Goal: Information Seeking & Learning: Learn about a topic

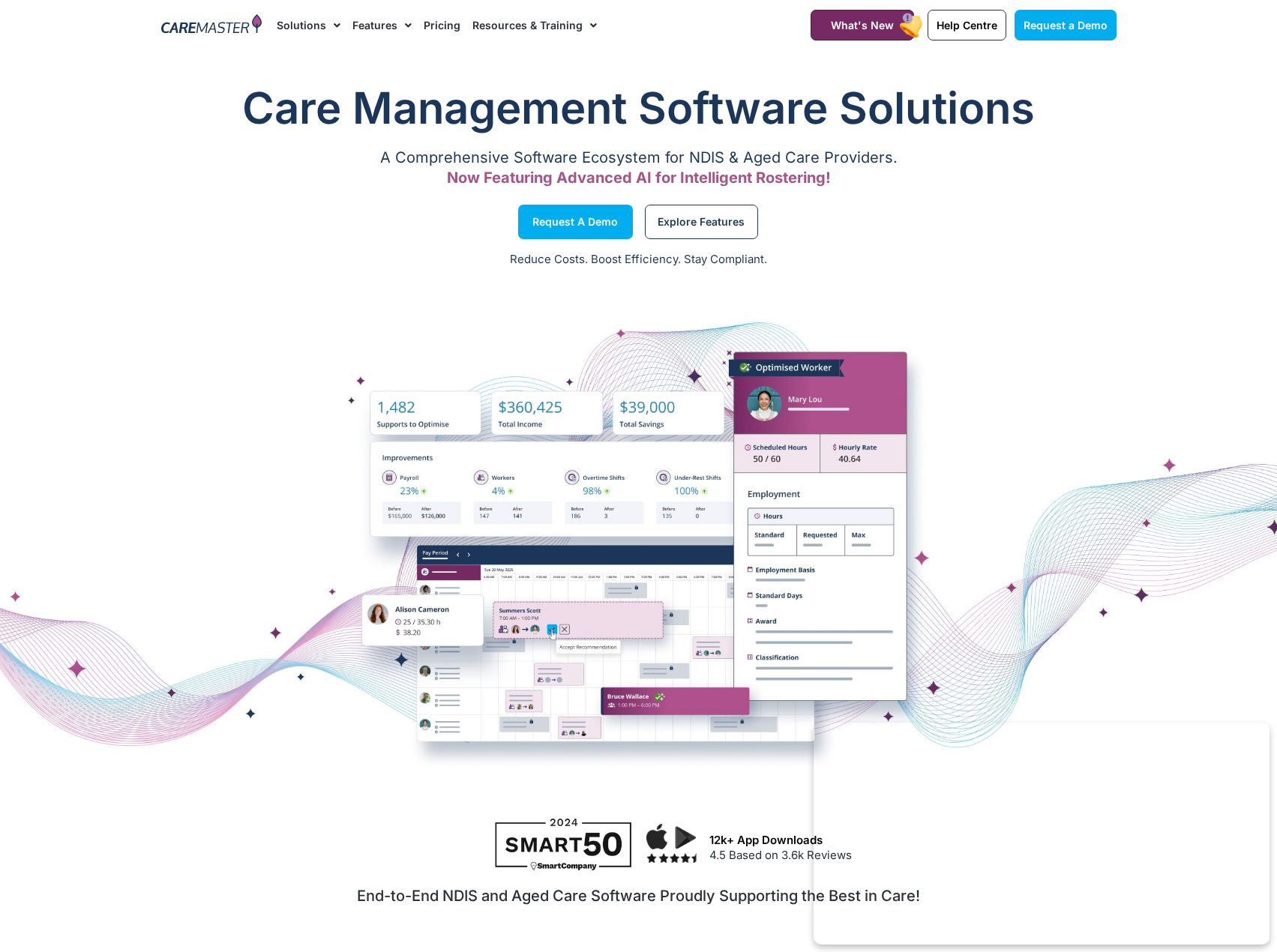
click at [326, 20] on span "Menu" at bounding box center [333, 25] width 15 height 25
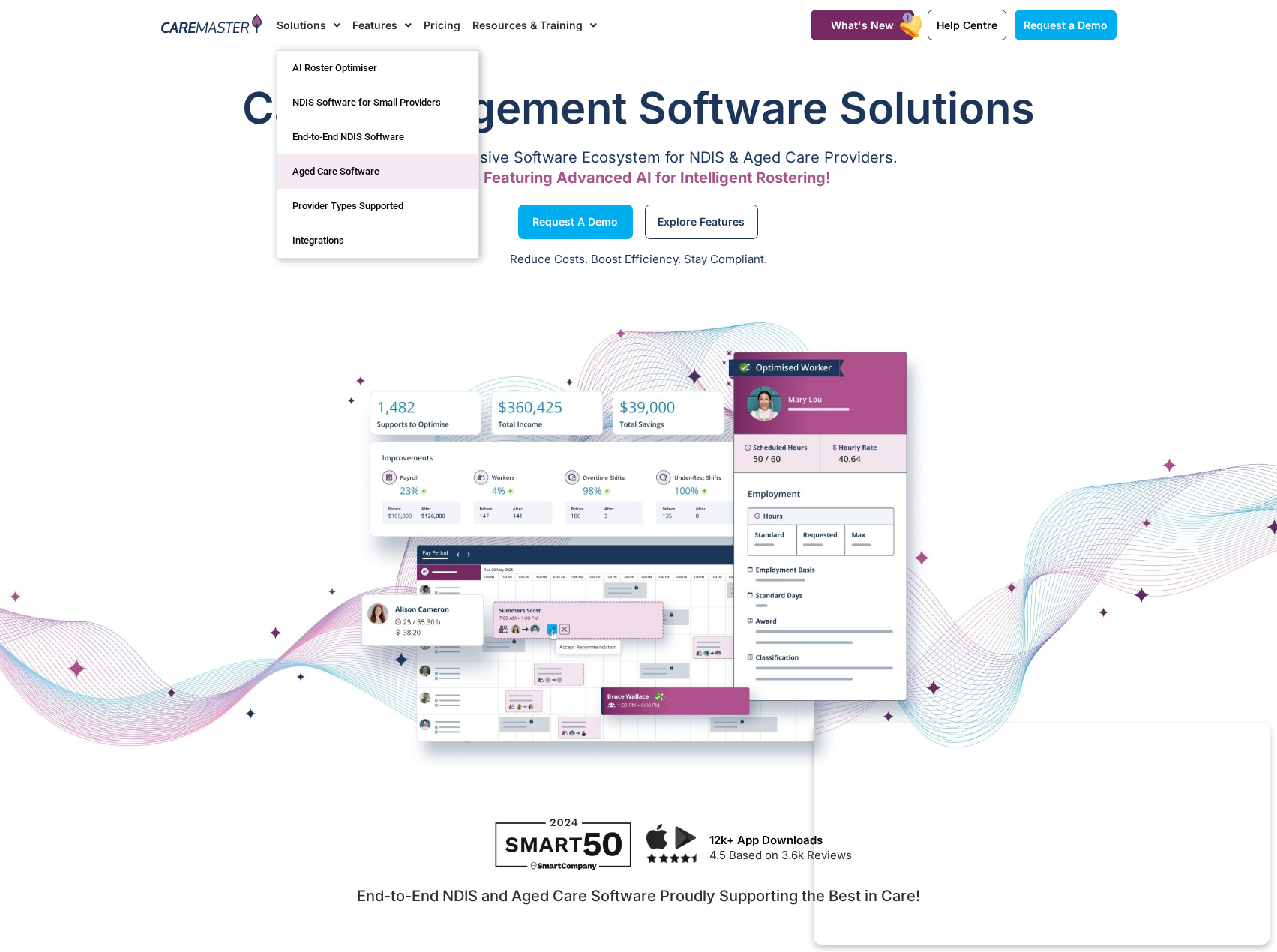
click at [378, 166] on link "Aged Care Software" at bounding box center [378, 172] width 201 height 34
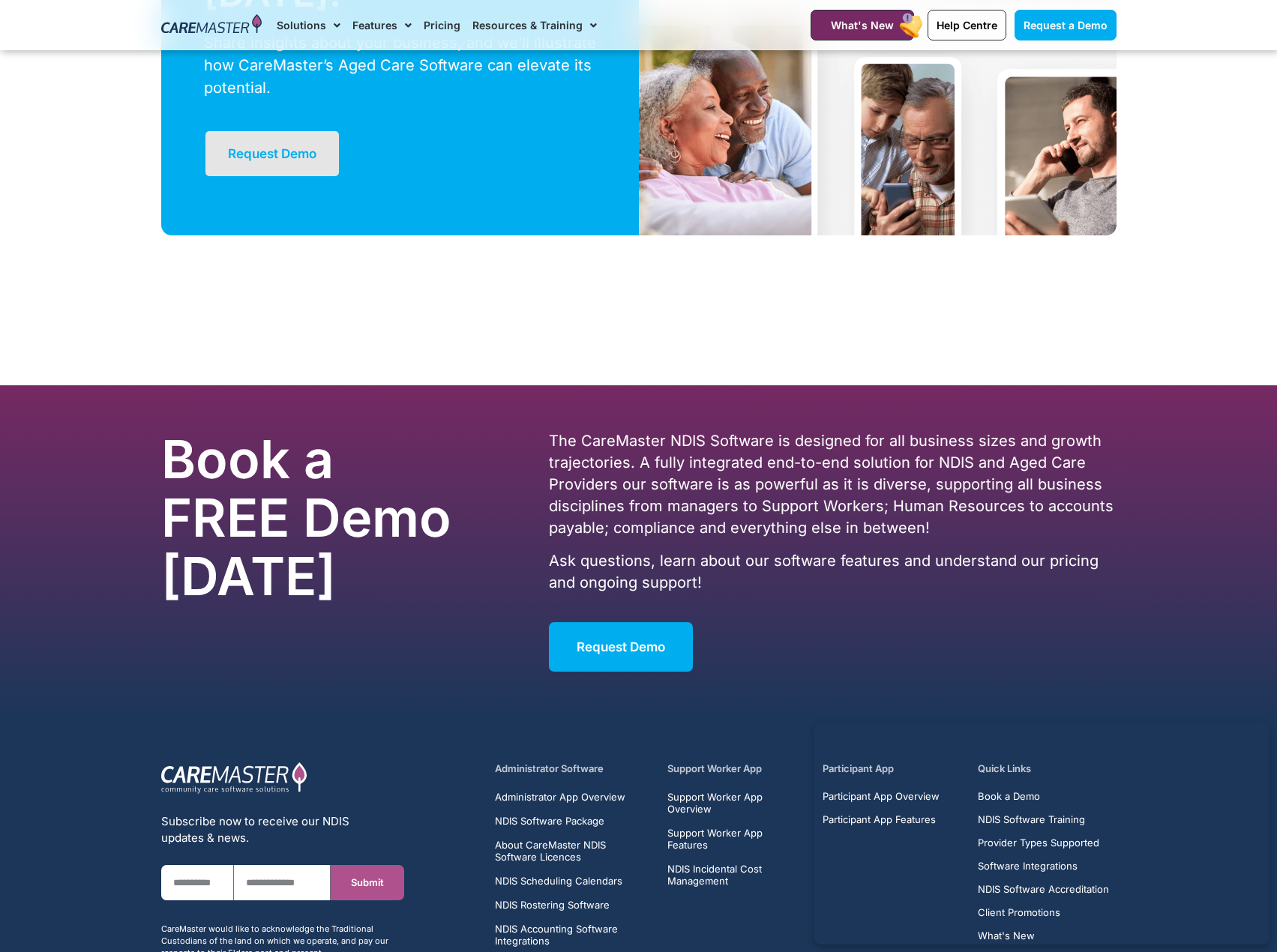
scroll to position [4203, 0]
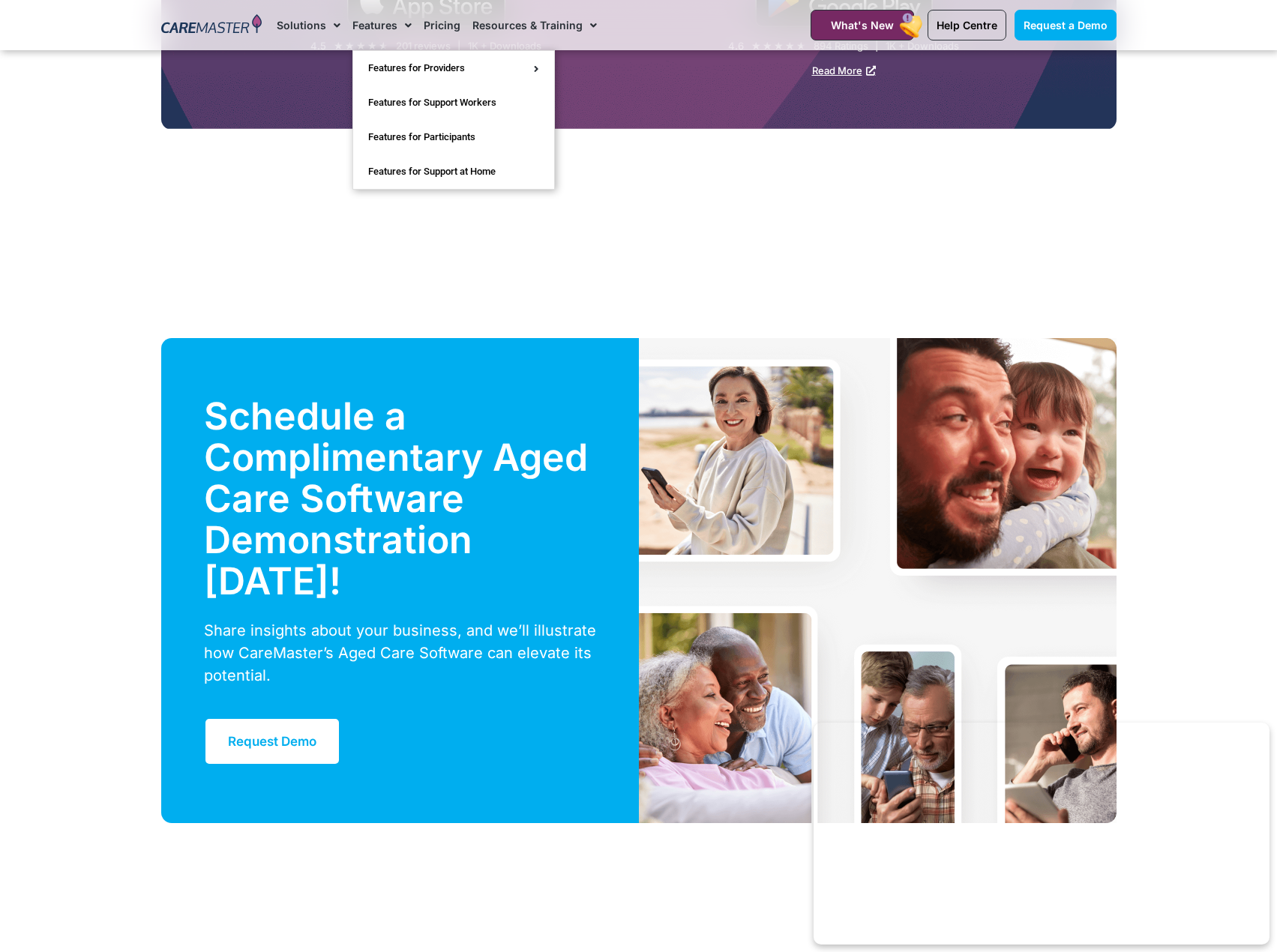
click at [394, 21] on link "Features" at bounding box center [381, 25] width 59 height 51
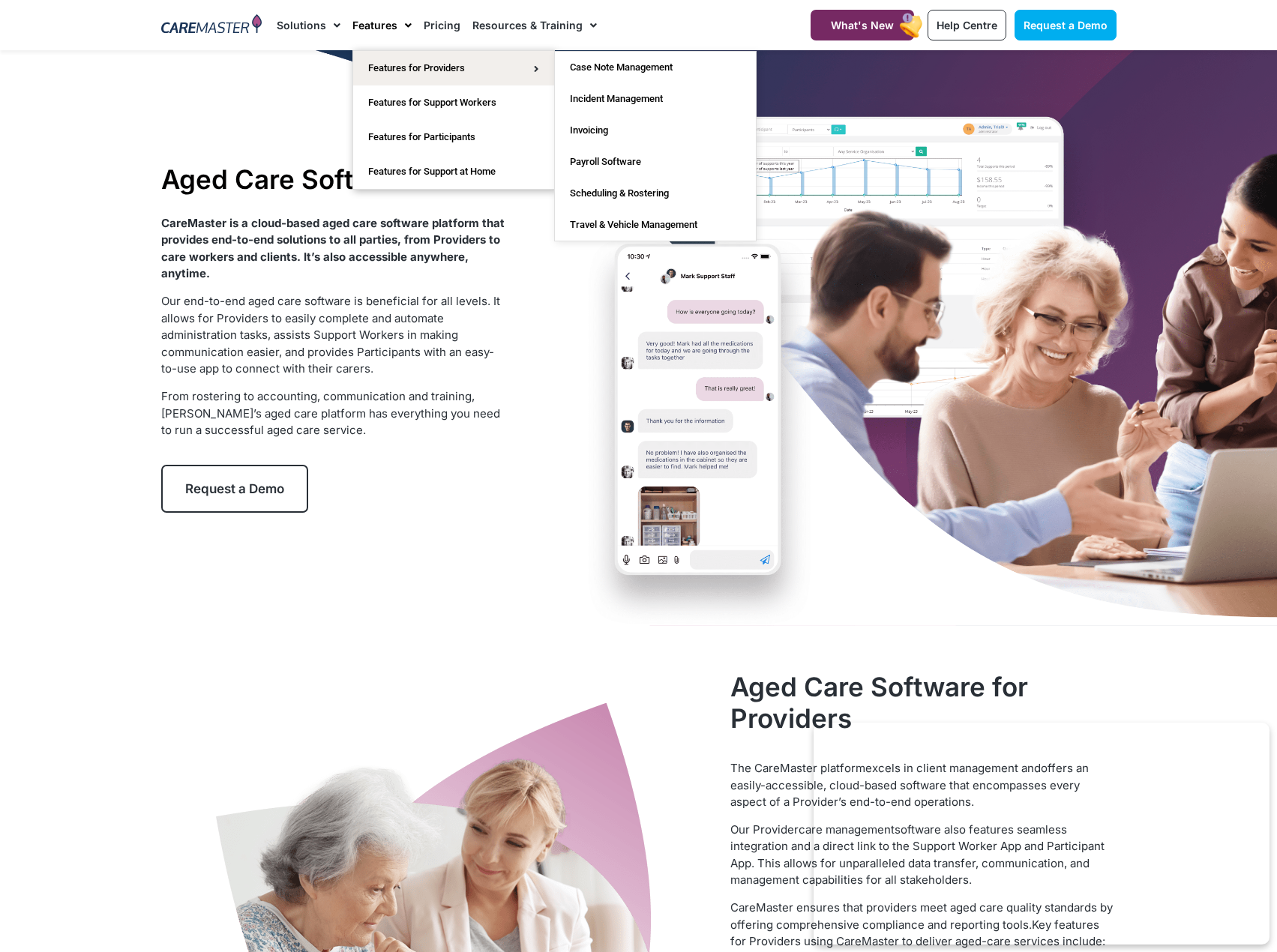
click at [441, 292] on div "CareMaster is a cloud-based aged care software platform that provides end-to-en…" at bounding box center [332, 327] width 344 height 224
